Goal: Task Accomplishment & Management: Use online tool/utility

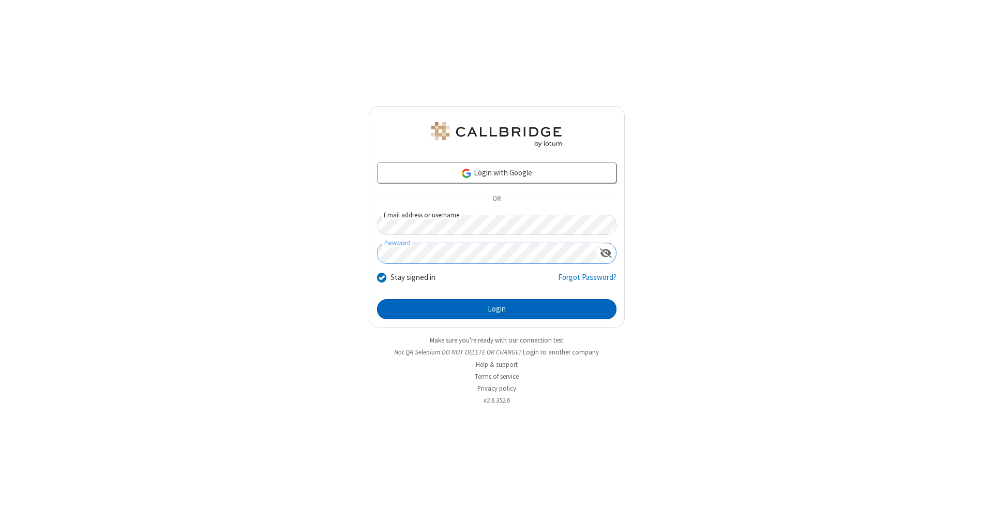
click at [497, 309] on button "Login" at bounding box center [496, 309] width 239 height 21
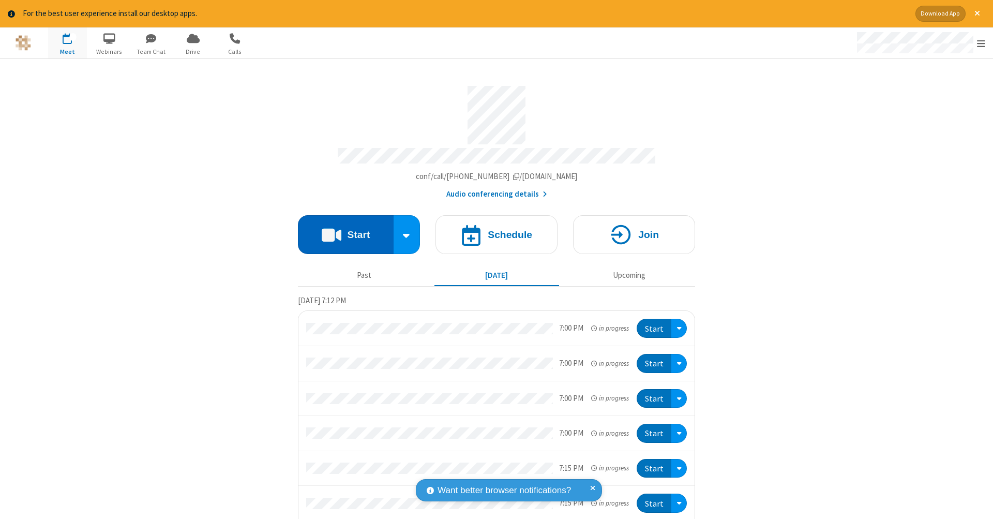
click at [341, 229] on button "Start" at bounding box center [346, 234] width 96 height 39
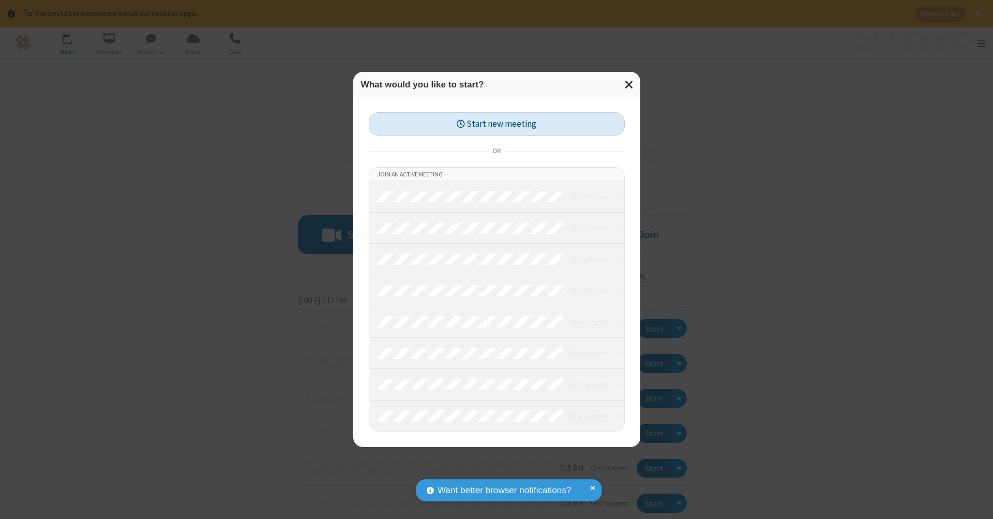
click at [497, 124] on button "Start new meeting" at bounding box center [497, 123] width 256 height 23
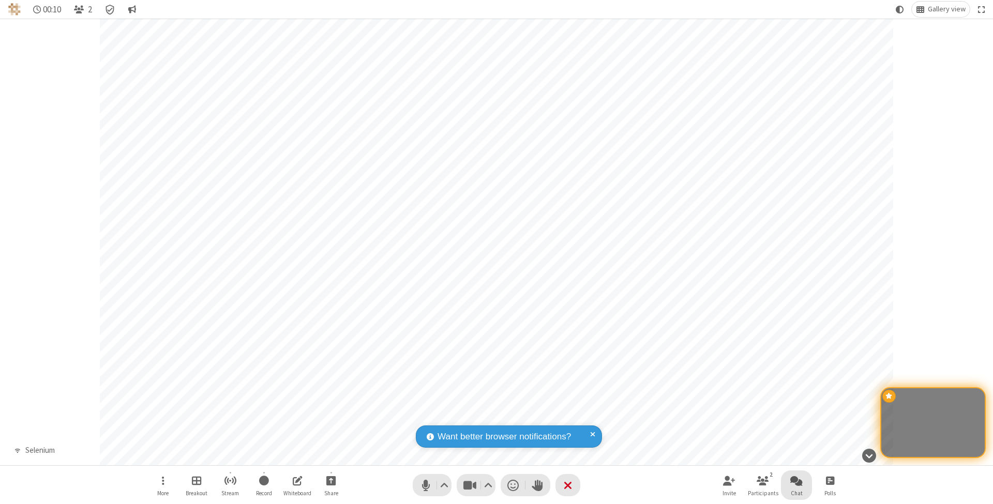
click at [796, 480] on span "Open chat" at bounding box center [796, 480] width 12 height 13
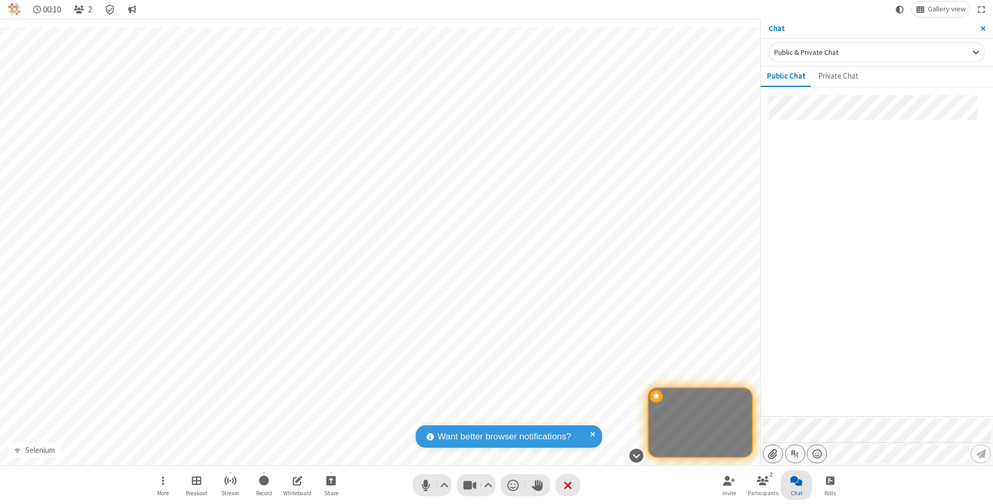
type input "C:\fakepath\doc_test.docx"
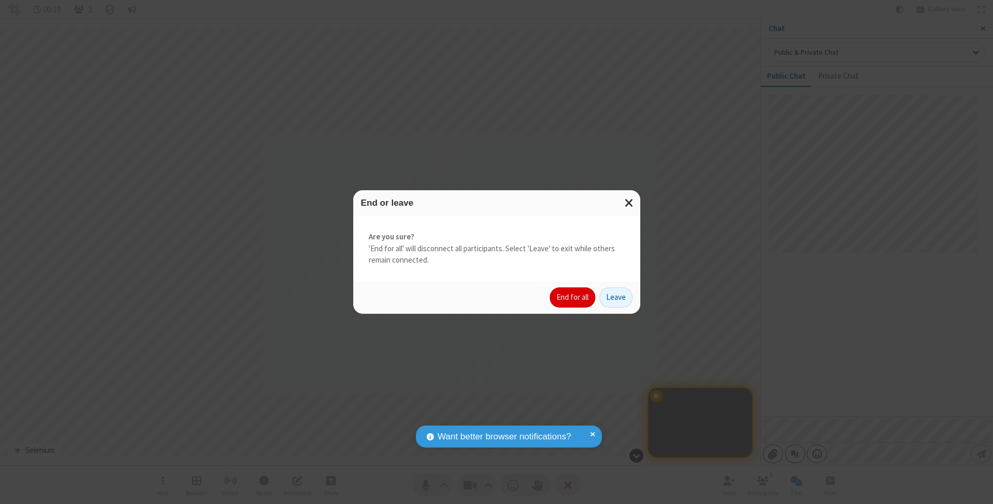
click at [573, 297] on button "End for all" at bounding box center [573, 298] width 46 height 21
